Goal: Information Seeking & Learning: Find specific fact

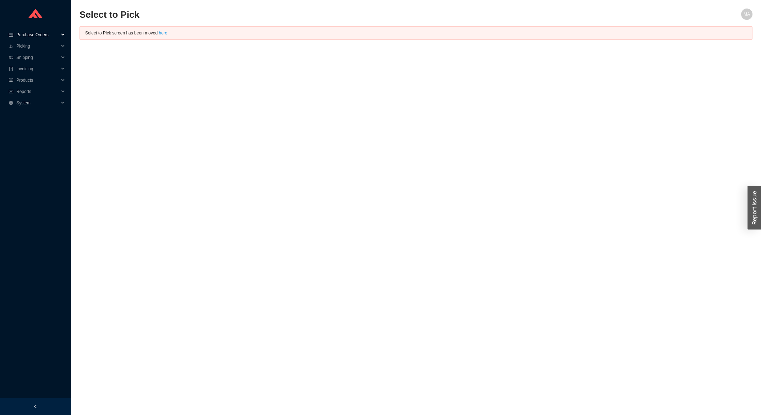
click at [40, 31] on span "Purchase Orders" at bounding box center [37, 34] width 43 height 11
click at [31, 44] on link "Search" at bounding box center [23, 46] width 13 height 5
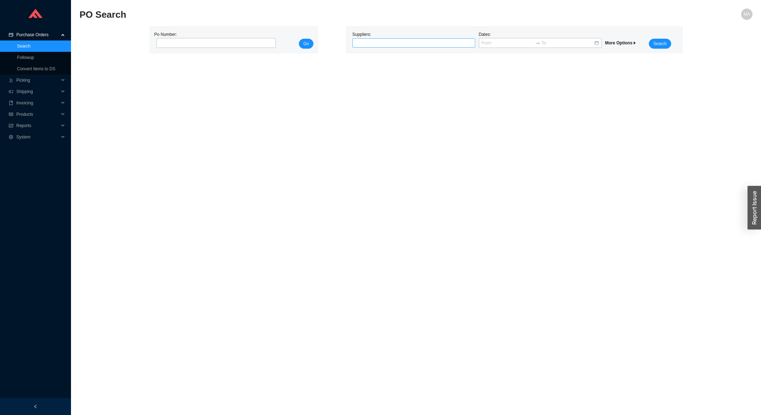
click at [399, 43] on div at bounding box center [411, 42] width 114 height 7
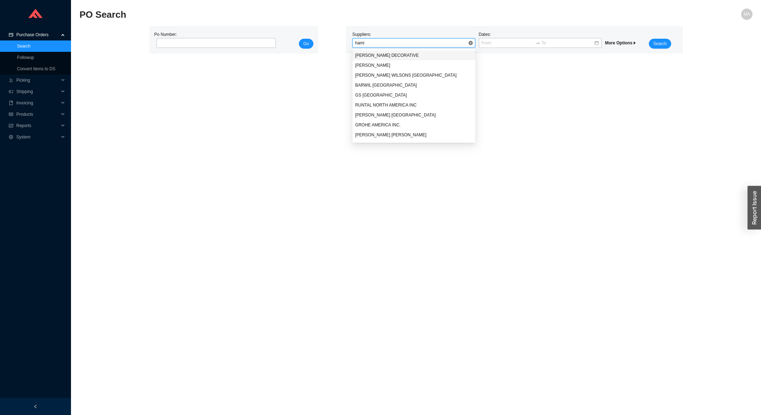
type input "[PERSON_NAME]"
click at [397, 68] on div "[PERSON_NAME]" at bounding box center [413, 65] width 117 height 6
click at [657, 45] on span "Search" at bounding box center [659, 43] width 13 height 7
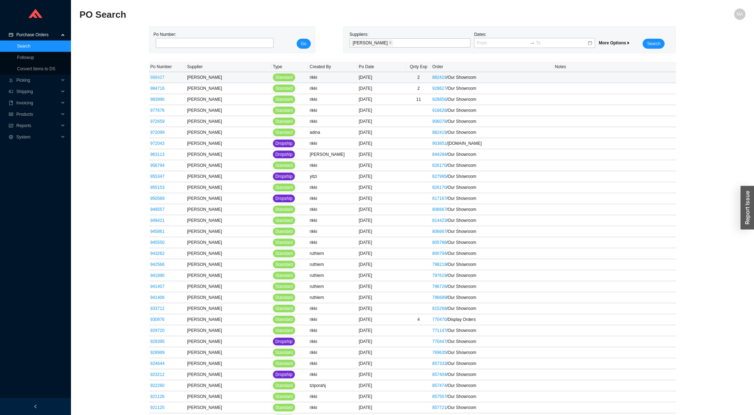
click at [162, 77] on link "988427" at bounding box center [158, 77] width 14 height 5
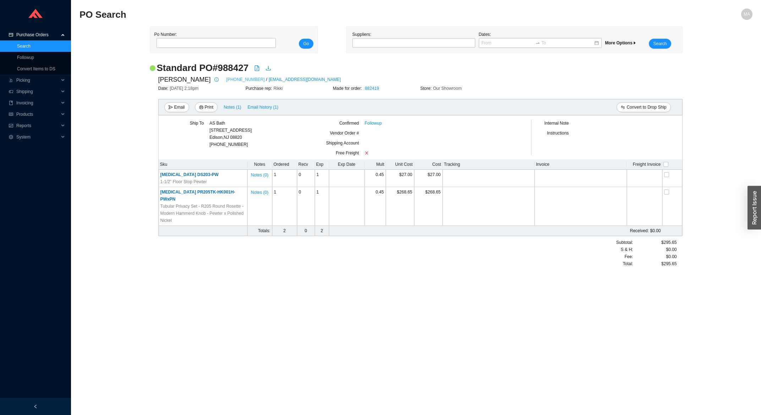
click at [226, 79] on link "212-760-3377" at bounding box center [245, 79] width 38 height 7
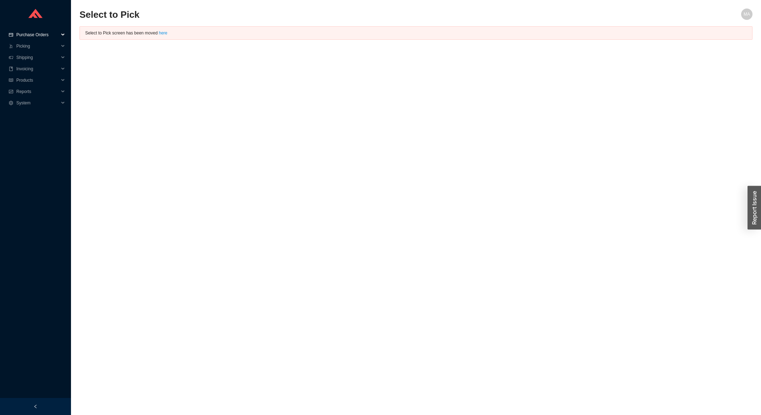
click at [44, 36] on span "Purchase Orders" at bounding box center [37, 34] width 43 height 11
click at [31, 44] on link "Search" at bounding box center [23, 46] width 13 height 5
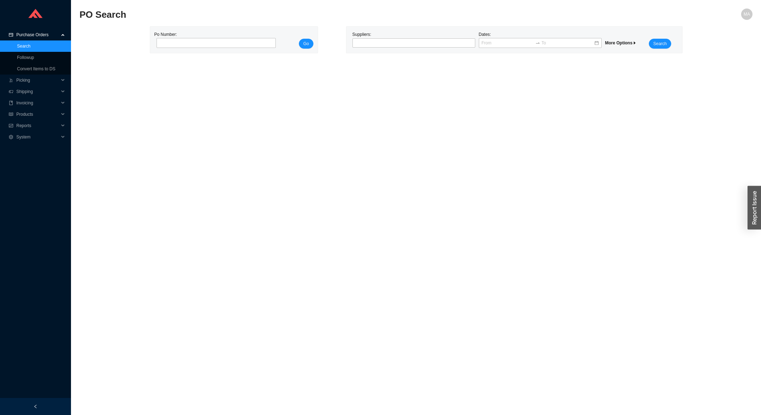
click at [370, 38] on div "Suppliers:" at bounding box center [414, 40] width 126 height 18
click at [370, 44] on div at bounding box center [411, 42] width 114 height 7
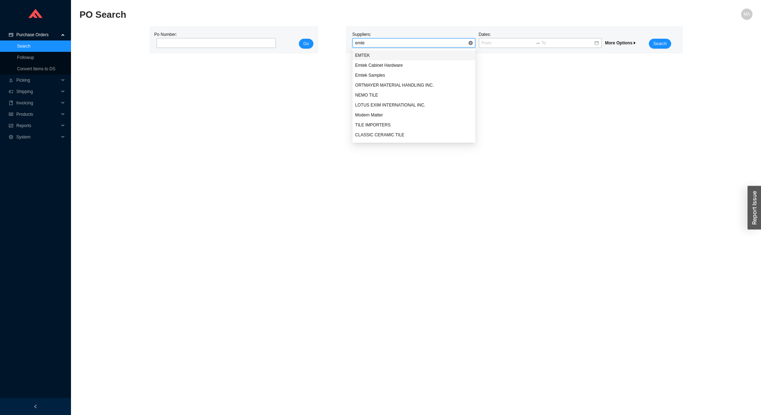
type input "emtek"
click at [374, 58] on div "EMTEK" at bounding box center [413, 55] width 117 height 6
click at [662, 42] on span "Search" at bounding box center [659, 43] width 13 height 7
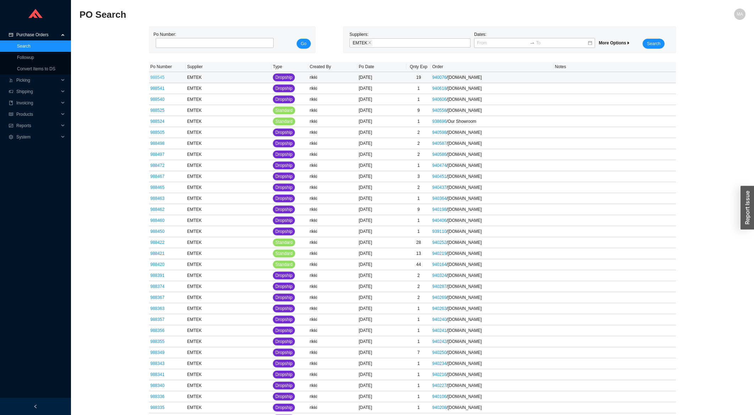
click at [151, 80] on link "988545" at bounding box center [158, 77] width 14 height 5
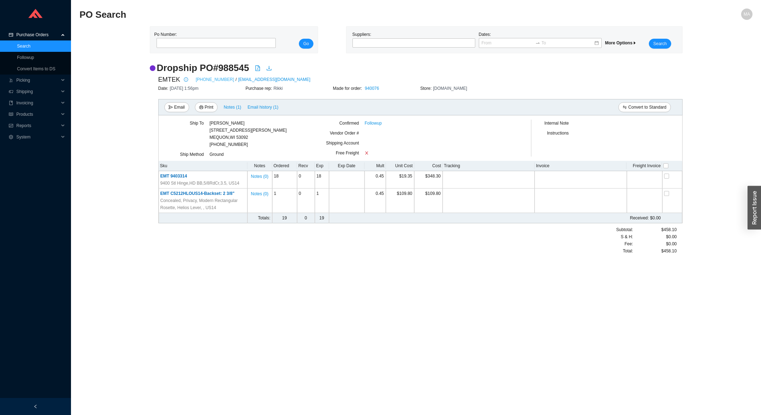
click at [207, 77] on link "800-356-2741" at bounding box center [215, 79] width 38 height 7
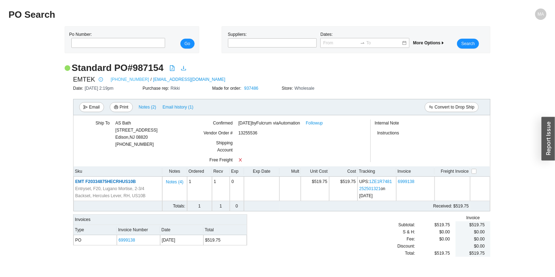
click at [128, 80] on link "[PHONE_NUMBER]" at bounding box center [130, 79] width 38 height 7
